Goal: Find specific page/section: Find specific page/section

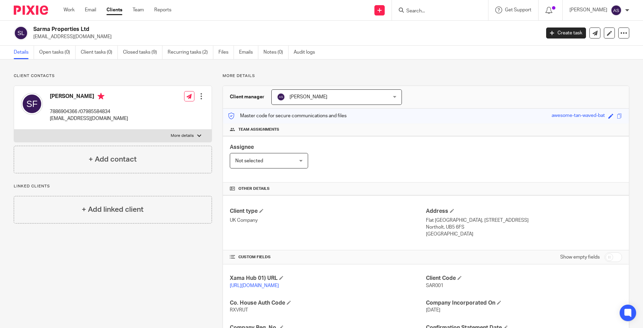
click at [436, 14] on form at bounding box center [442, 10] width 73 height 9
click at [431, 13] on input "Search" at bounding box center [437, 11] width 62 height 6
click at [423, 10] on input "[PERSON_NAME]" at bounding box center [437, 11] width 62 height 6
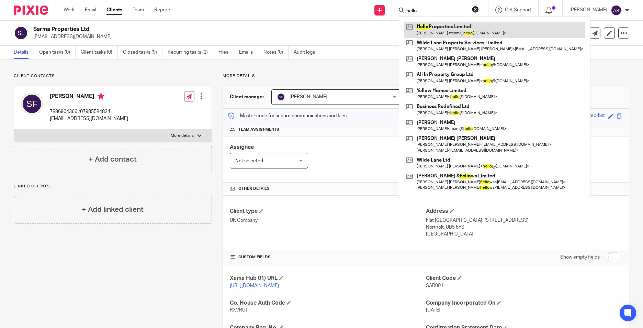
type input "hello"
click at [434, 33] on link at bounding box center [494, 30] width 181 height 16
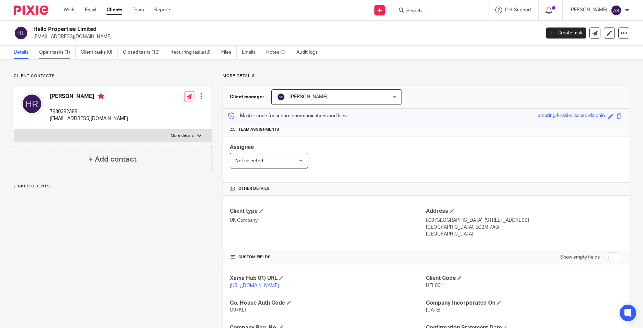
click at [52, 57] on link "Open tasks (1)" at bounding box center [57, 52] width 36 height 13
